Goal: Information Seeking & Learning: Learn about a topic

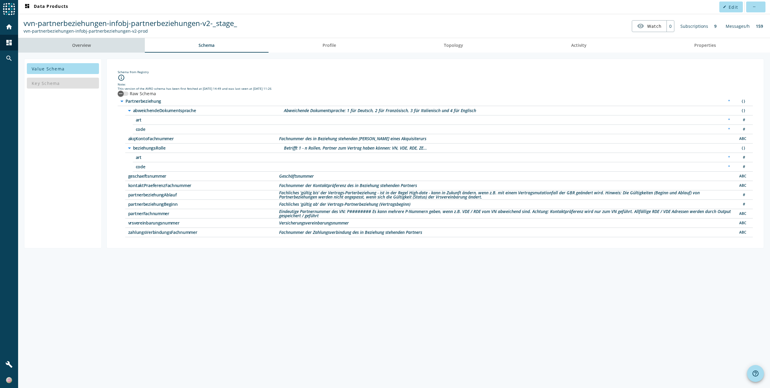
click at [77, 44] on span "Overview" at bounding box center [81, 45] width 19 height 4
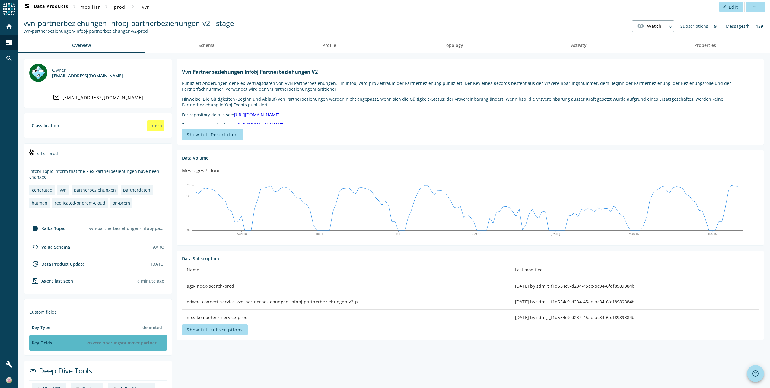
click at [134, 345] on div "vrsvereinbarungsnummer,partnerbeziehungBeginn,beziehungsRolle,partnerFachnummer" at bounding box center [124, 342] width 80 height 11
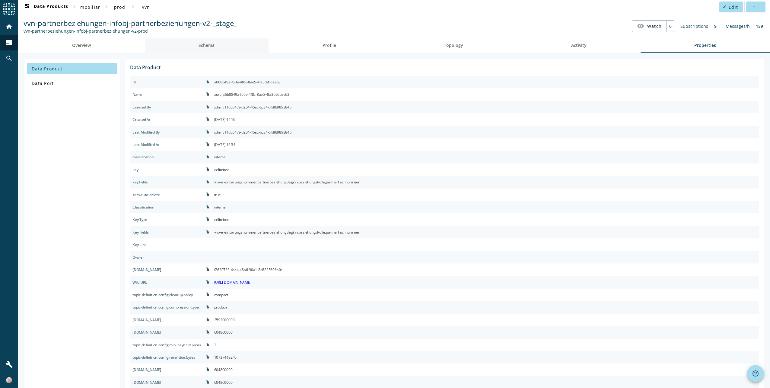
click at [214, 46] on span "Schema" at bounding box center [207, 45] width 16 height 4
